Goal: Obtain resource: Obtain resource

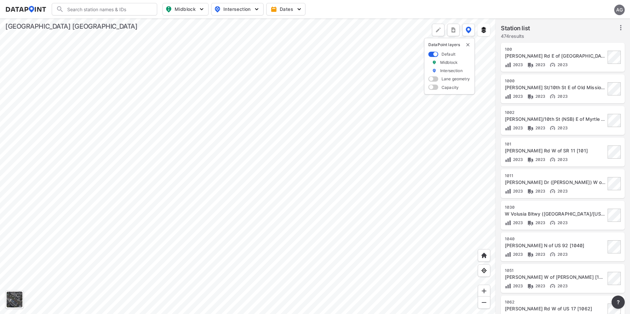
click at [122, 12] on input "Search" at bounding box center [108, 9] width 89 height 11
type input "1991"
click at [149, 10] on span at bounding box center [147, 9] width 5 height 5
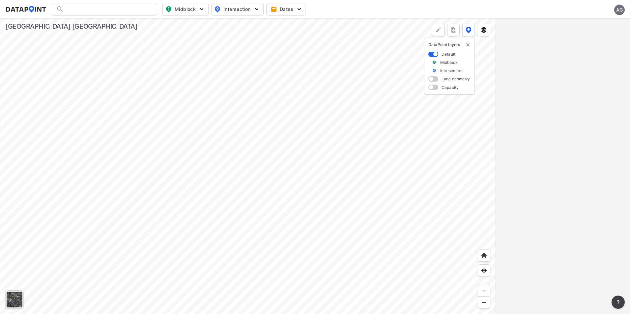
click at [105, 8] on div at bounding box center [104, 9] width 105 height 13
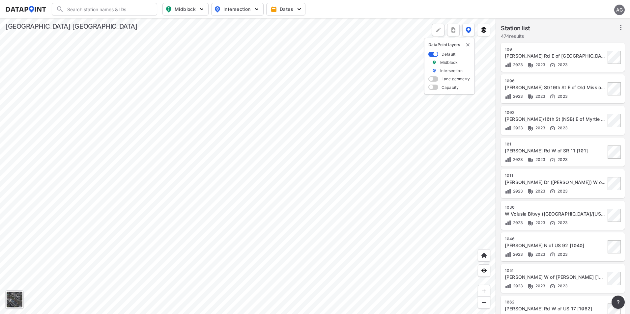
click at [126, 9] on input "Search" at bounding box center [108, 9] width 89 height 11
click at [133, 25] on li "( 1991 ) Williamson Blvd S of Willow Run Blvd [ 1991 ]" at bounding box center [104, 26] width 105 height 18
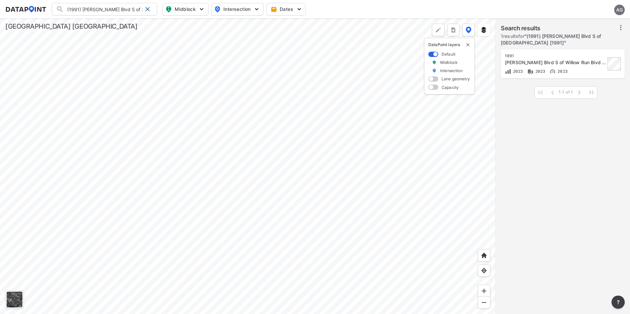
click at [561, 60] on div "[PERSON_NAME] Blvd S of Willow Run Blvd [1991]" at bounding box center [555, 62] width 101 height 7
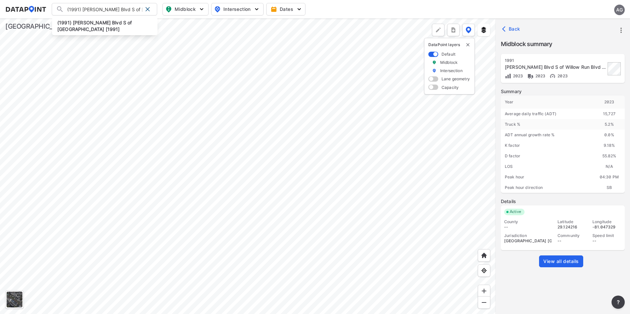
scroll to position [0, 34]
drag, startPoint x: 67, startPoint y: 8, endPoint x: 213, endPoint y: 15, distance: 146.4
click at [0, 0] on div "(1991) Williamson Blvd S of Willow Run Blvd [1991] (1991) Williamson Blvd S of …" at bounding box center [0, 0] width 0 height 0
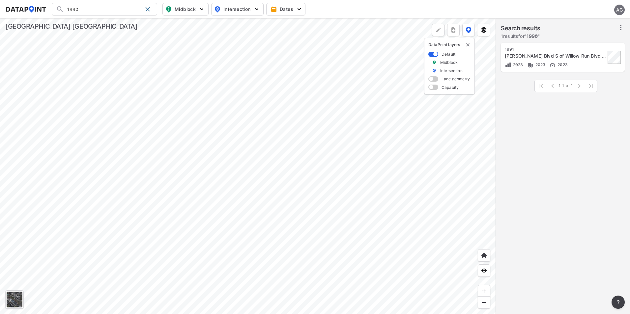
click at [97, 11] on input "1990" at bounding box center [103, 9] width 78 height 11
drag, startPoint x: 95, startPoint y: 12, endPoint x: 72, endPoint y: 10, distance: 23.5
click at [72, 10] on input "1990" at bounding box center [103, 9] width 78 height 11
click at [86, 10] on input "1980" at bounding box center [103, 9] width 78 height 11
click at [79, 20] on li "( 1980 ) Williams Rd N of Pioneer Tr [ 1980 ]" at bounding box center [104, 26] width 105 height 18
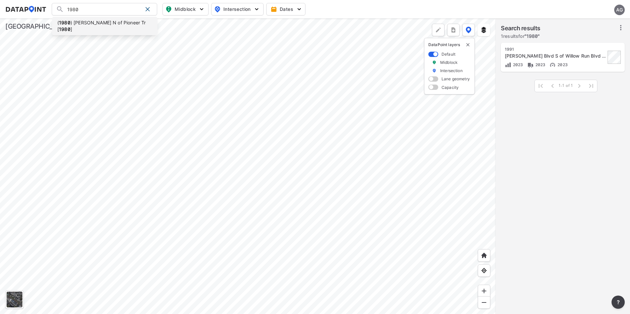
type input "(1980) Williams Rd N of Pioneer Tr [1980]"
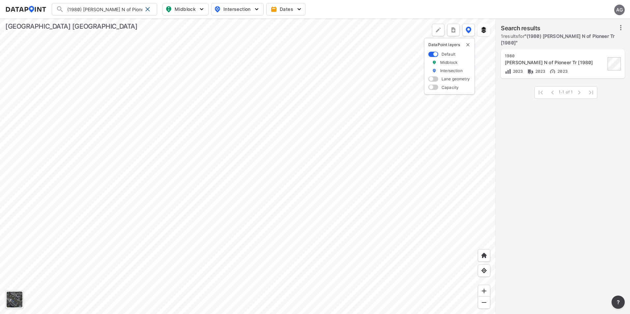
click at [130, 9] on input "(1980) Williams Rd N of Pioneer Tr [1980]" at bounding box center [103, 9] width 78 height 11
click at [585, 64] on div "[PERSON_NAME] N of Pioneer Tr [1980]" at bounding box center [555, 62] width 101 height 7
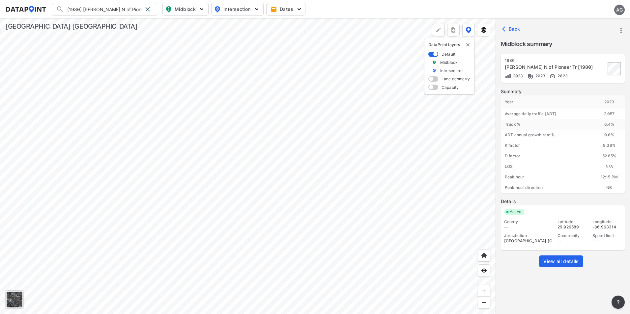
click at [566, 258] on link "View all details" at bounding box center [561, 262] width 44 height 12
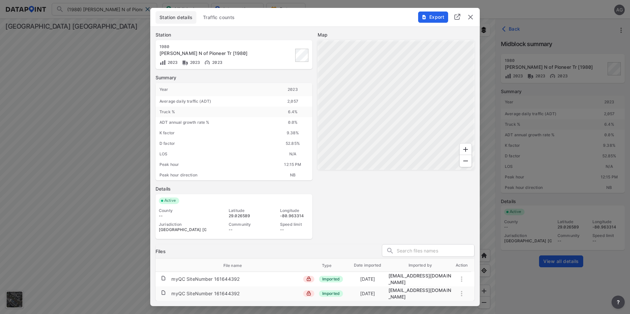
click at [428, 20] on span "Export" at bounding box center [433, 17] width 22 height 7
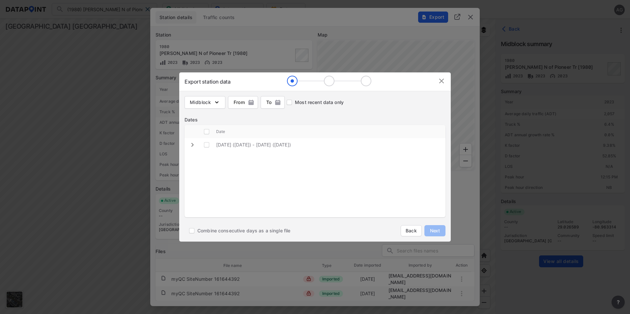
click at [438, 82] on img at bounding box center [441, 81] width 8 height 8
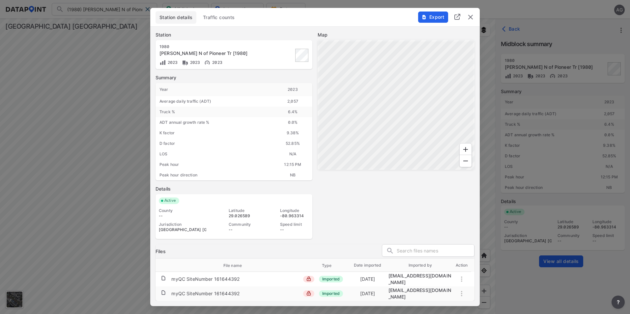
click at [470, 21] on img "delete" at bounding box center [470, 17] width 8 height 8
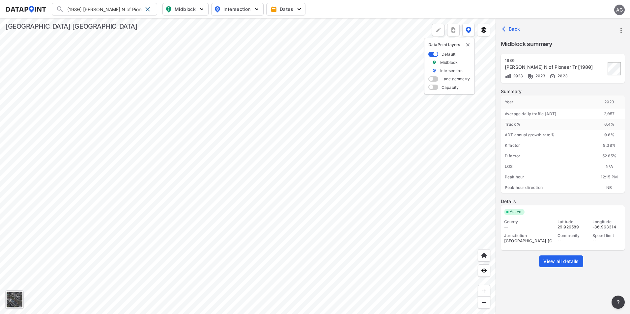
click at [501, 25] on button "Back" at bounding box center [512, 29] width 22 height 11
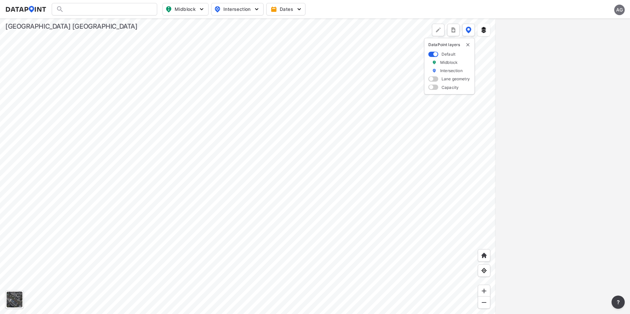
click at [204, 11] on img "button" at bounding box center [201, 9] width 7 height 7
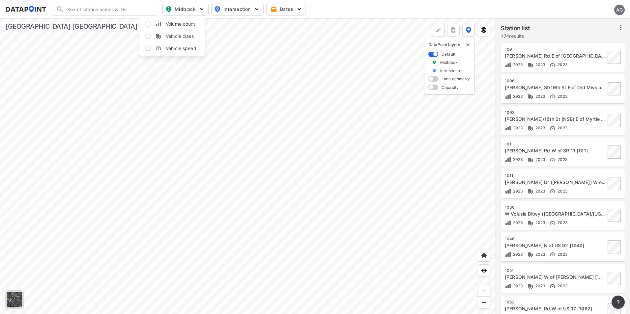
click at [149, 22] on input "Volume count" at bounding box center [148, 24] width 7 height 7
checkbox input "true"
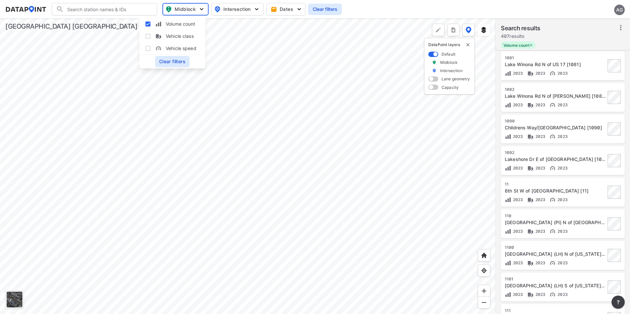
scroll to position [550, 0]
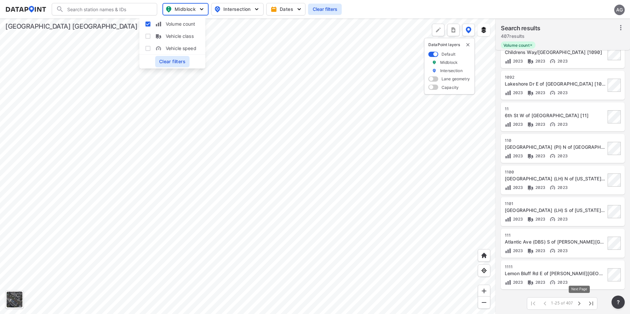
click at [578, 303] on icon "button" at bounding box center [579, 304] width 8 height 8
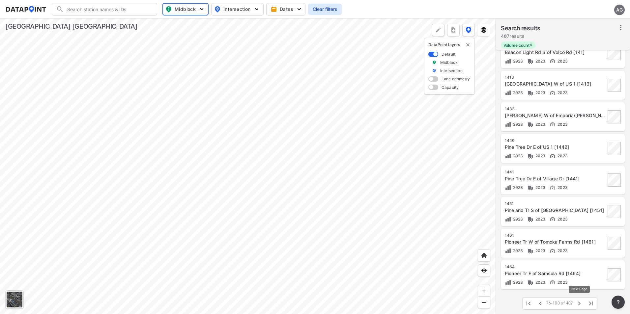
click at [578, 303] on icon "button" at bounding box center [579, 304] width 8 height 8
click at [586, 301] on button "button" at bounding box center [591, 304] width 12 height 12
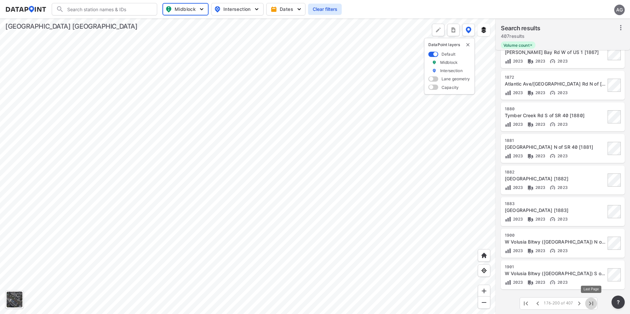
scroll to position [0, 0]
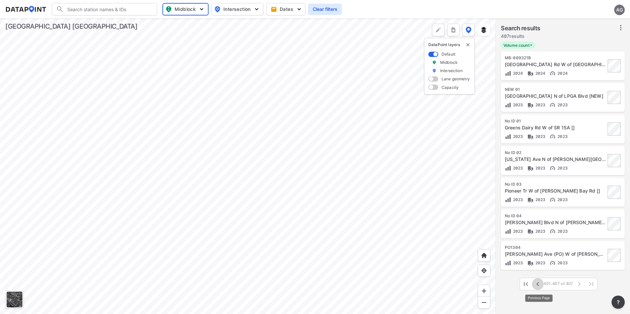
click at [537, 287] on icon "button" at bounding box center [538, 284] width 8 height 8
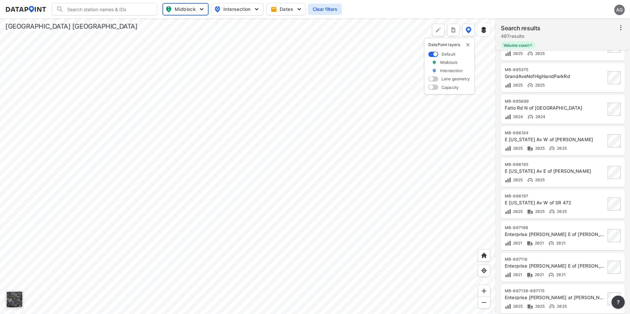
scroll to position [550, 0]
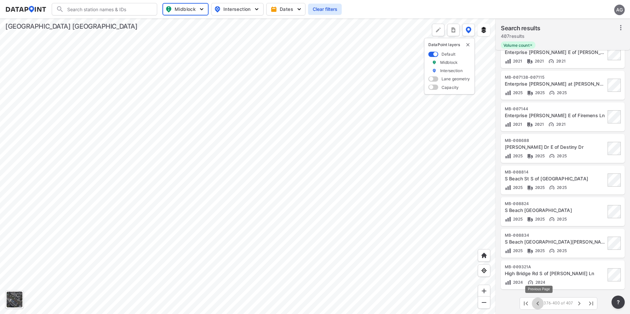
click at [539, 304] on icon "button" at bounding box center [538, 304] width 8 height 8
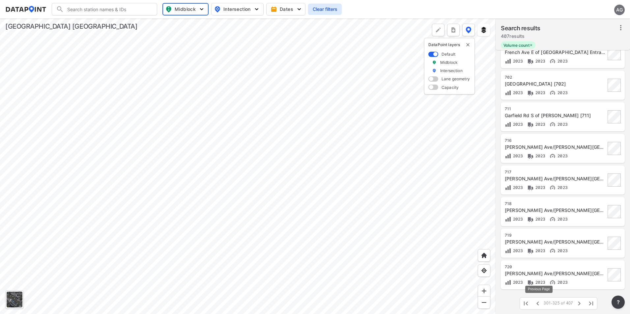
click at [539, 304] on icon "button" at bounding box center [538, 304] width 8 height 8
click at [540, 237] on div "1980" at bounding box center [555, 235] width 101 height 5
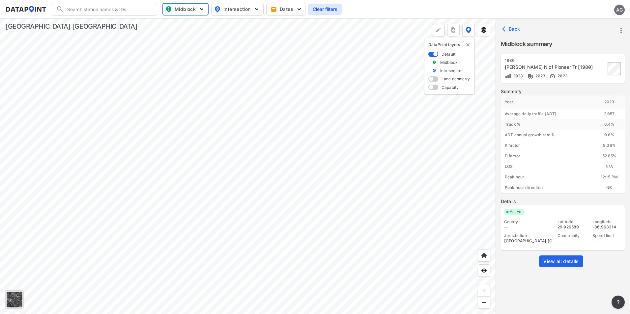
click at [554, 260] on span "View all details" at bounding box center [561, 261] width 36 height 7
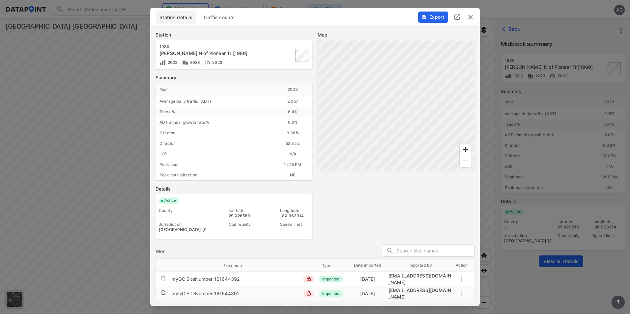
click at [423, 16] on span "Export" at bounding box center [433, 17] width 22 height 7
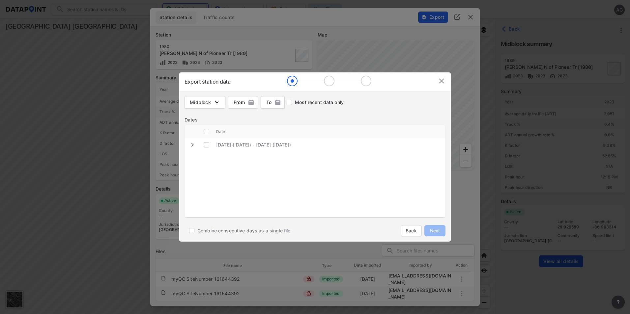
click at [192, 146] on icon "expand row" at bounding box center [192, 145] width 2 height 4
click at [208, 147] on \(Wednesday\) "decorative checkbox" at bounding box center [206, 145] width 13 height 13
checkbox \(Wednesday\) "true"
checkbox input "true"
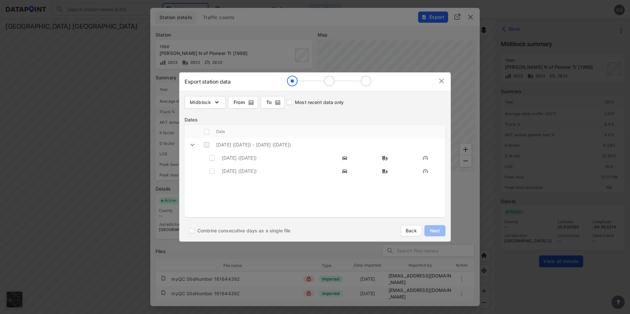
checkbox input "true"
click at [430, 230] on span "Next" at bounding box center [434, 231] width 13 height 7
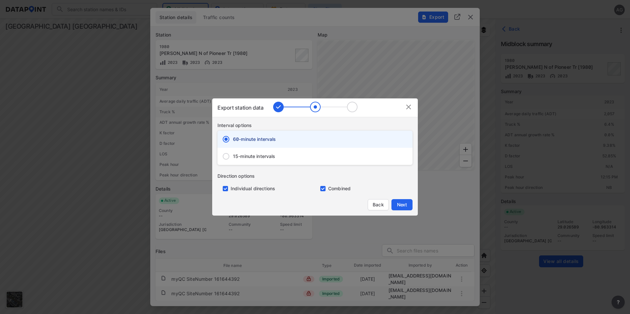
click at [245, 158] on span "15-minute intervals" at bounding box center [254, 156] width 42 height 7
click at [233, 158] on input "15-minute intervals" at bounding box center [226, 157] width 14 height 14
radio input "false"
radio input "true"
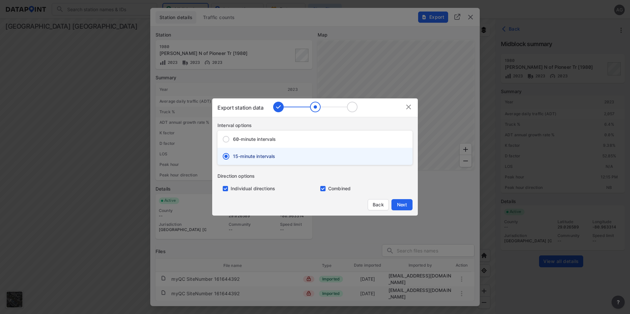
click at [224, 188] on input "primary checkbox" at bounding box center [223, 188] width 13 height 5
checkbox input "false"
click at [402, 206] on span "Next" at bounding box center [401, 205] width 13 height 7
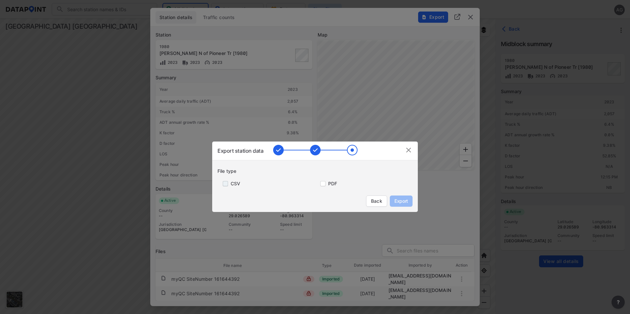
click at [224, 183] on input "primary checkbox" at bounding box center [223, 183] width 13 height 5
checkbox input "true"
click at [404, 204] on span "Export" at bounding box center [401, 201] width 15 height 7
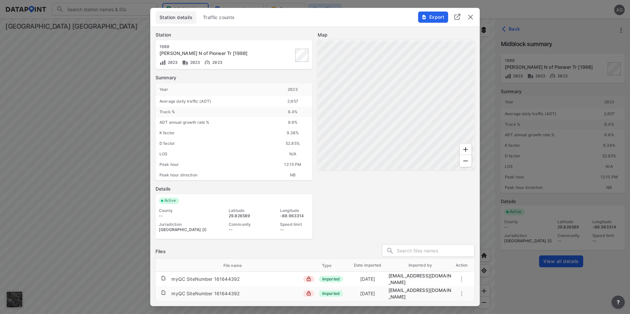
click at [588, 46] on div at bounding box center [315, 157] width 630 height 314
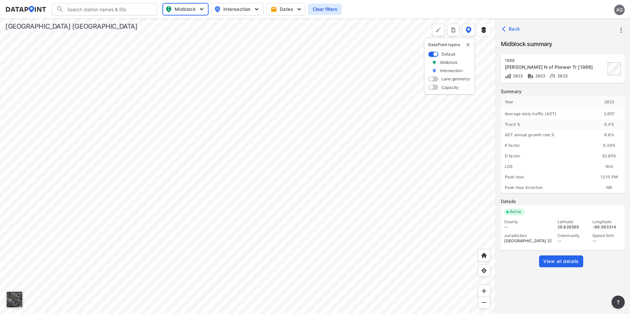
click at [511, 29] on span "Back" at bounding box center [511, 29] width 17 height 7
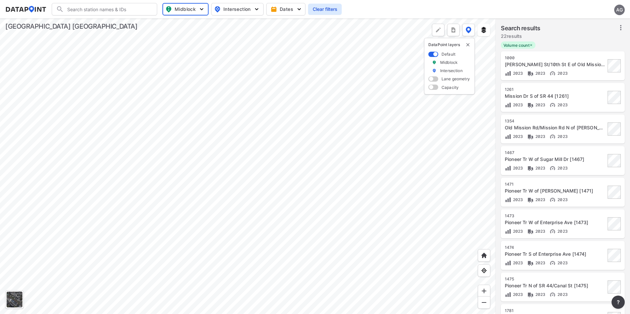
click at [140, 10] on input "Search" at bounding box center [108, 9] width 89 height 11
type input "1980"
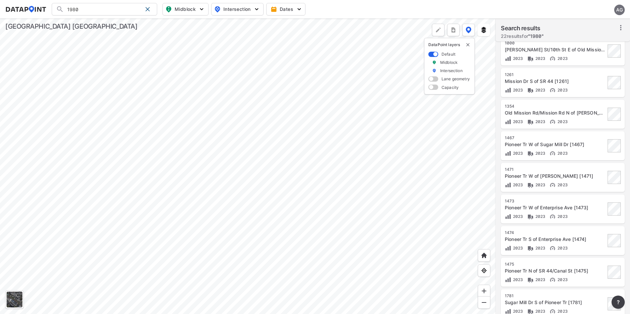
scroll to position [0, 0]
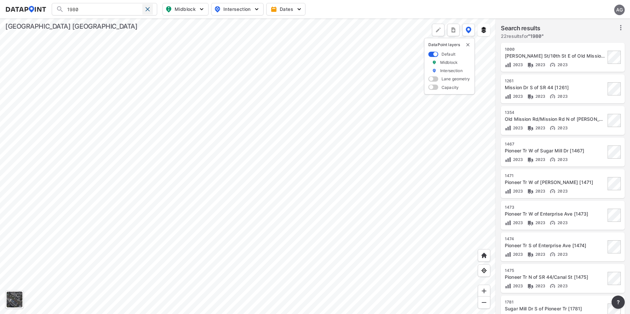
click at [152, 7] on div at bounding box center [147, 9] width 11 height 11
click at [200, 8] on img "button" at bounding box center [201, 9] width 7 height 7
click at [149, 22] on input "Volume count" at bounding box center [148, 24] width 7 height 7
checkbox input "true"
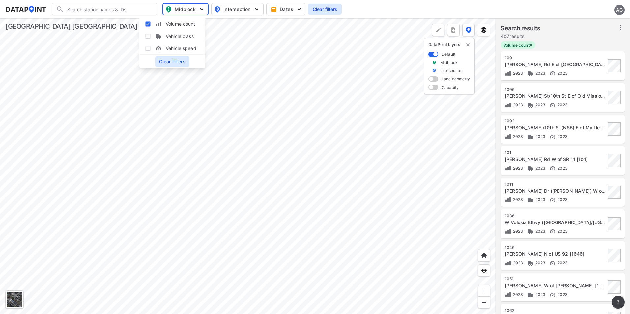
click at [622, 29] on icon at bounding box center [621, 28] width 8 height 8
click at [611, 29] on div "Search results 407 results" at bounding box center [563, 33] width 124 height 18
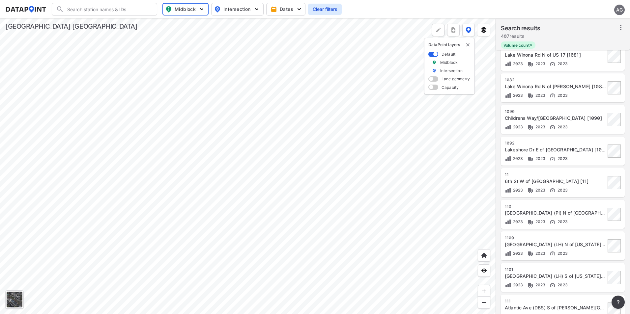
scroll to position [517, 0]
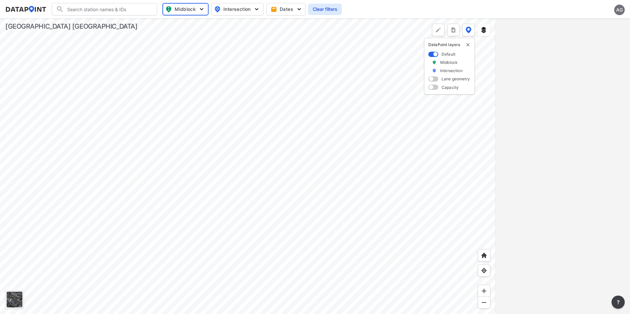
click at [543, 94] on div at bounding box center [562, 166] width 134 height 296
